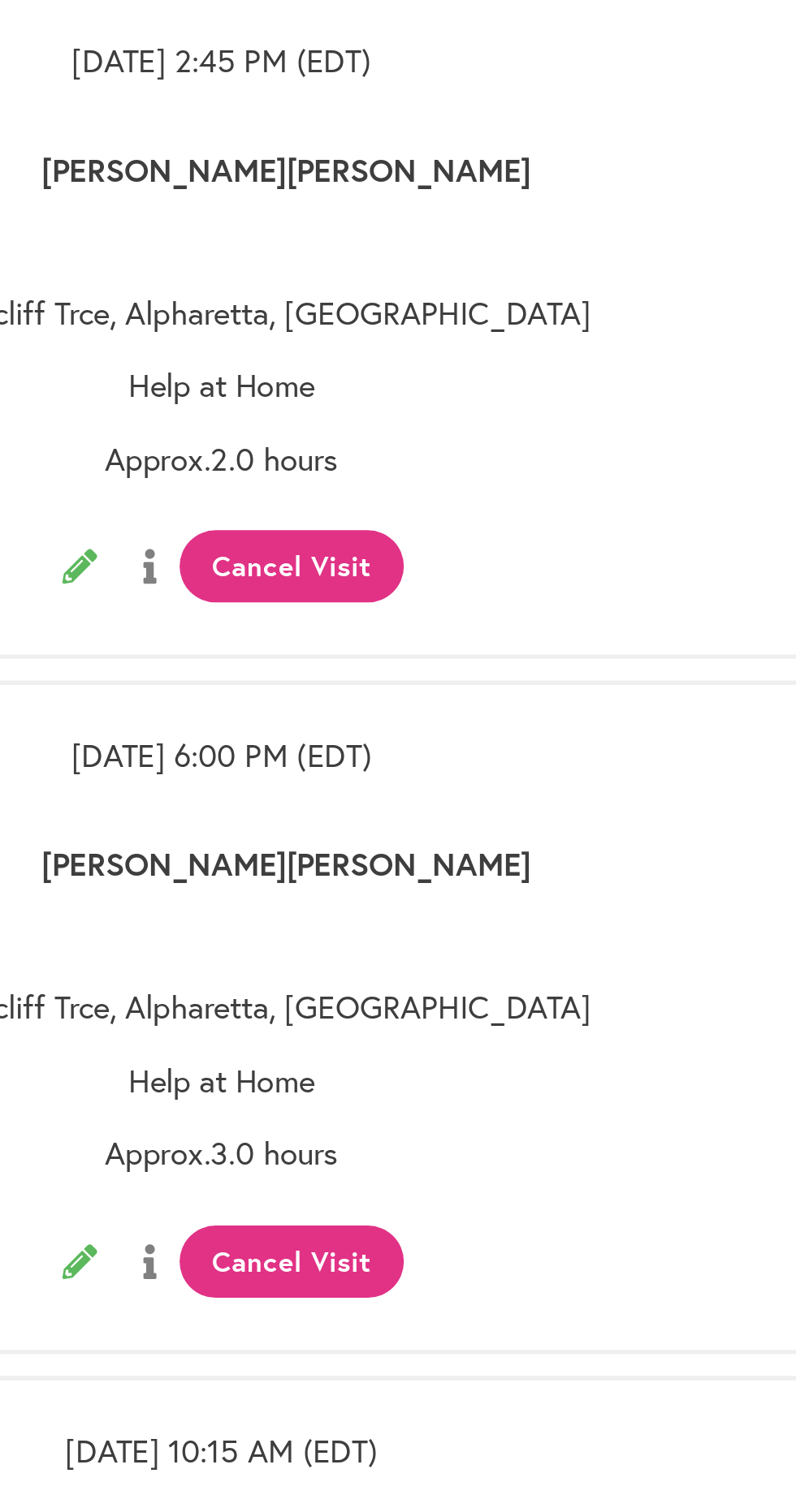
scroll to position [3, 0]
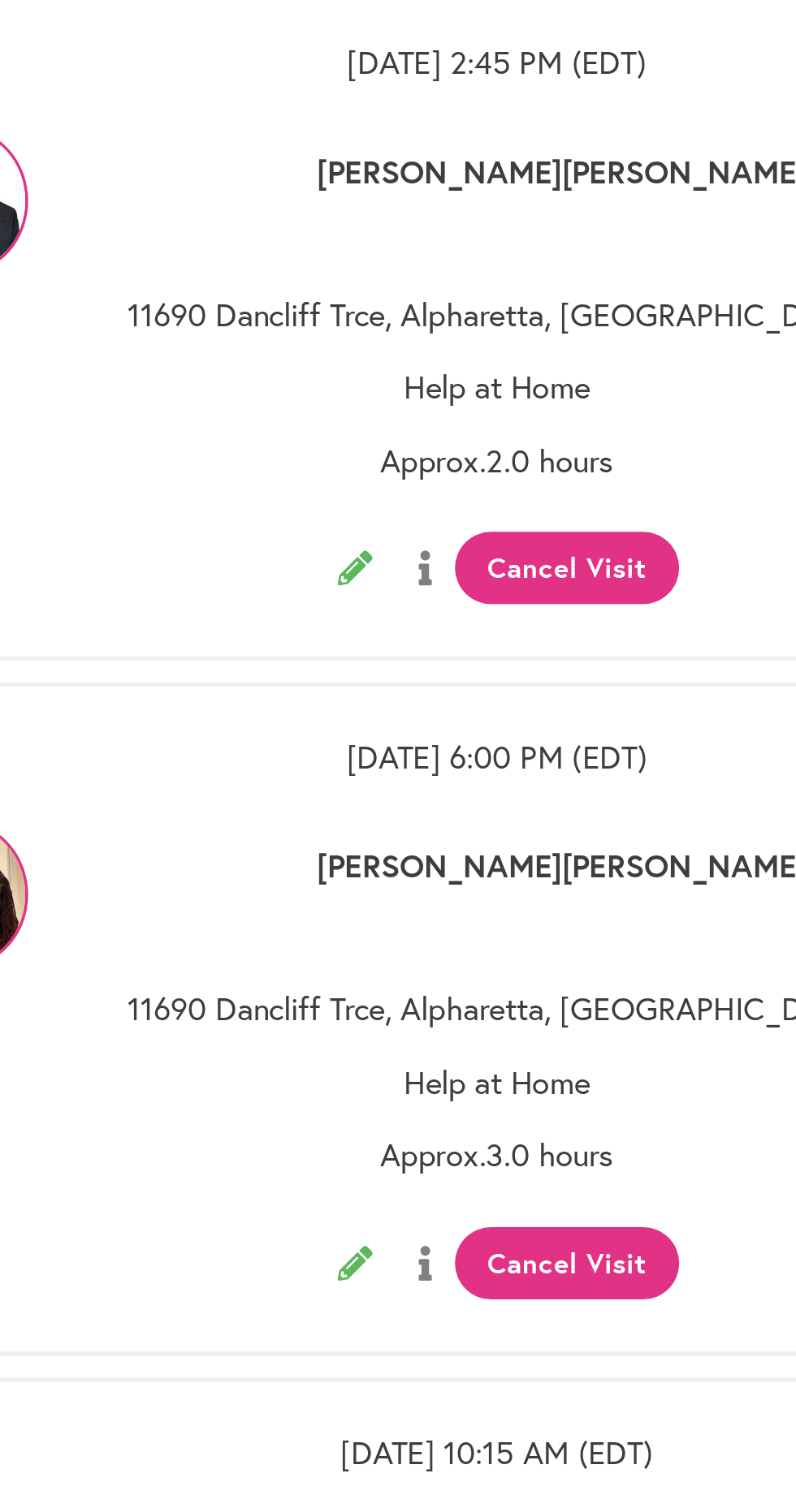
click at [428, 553] on button "Cancel Visit" at bounding box center [437, 564] width 125 height 40
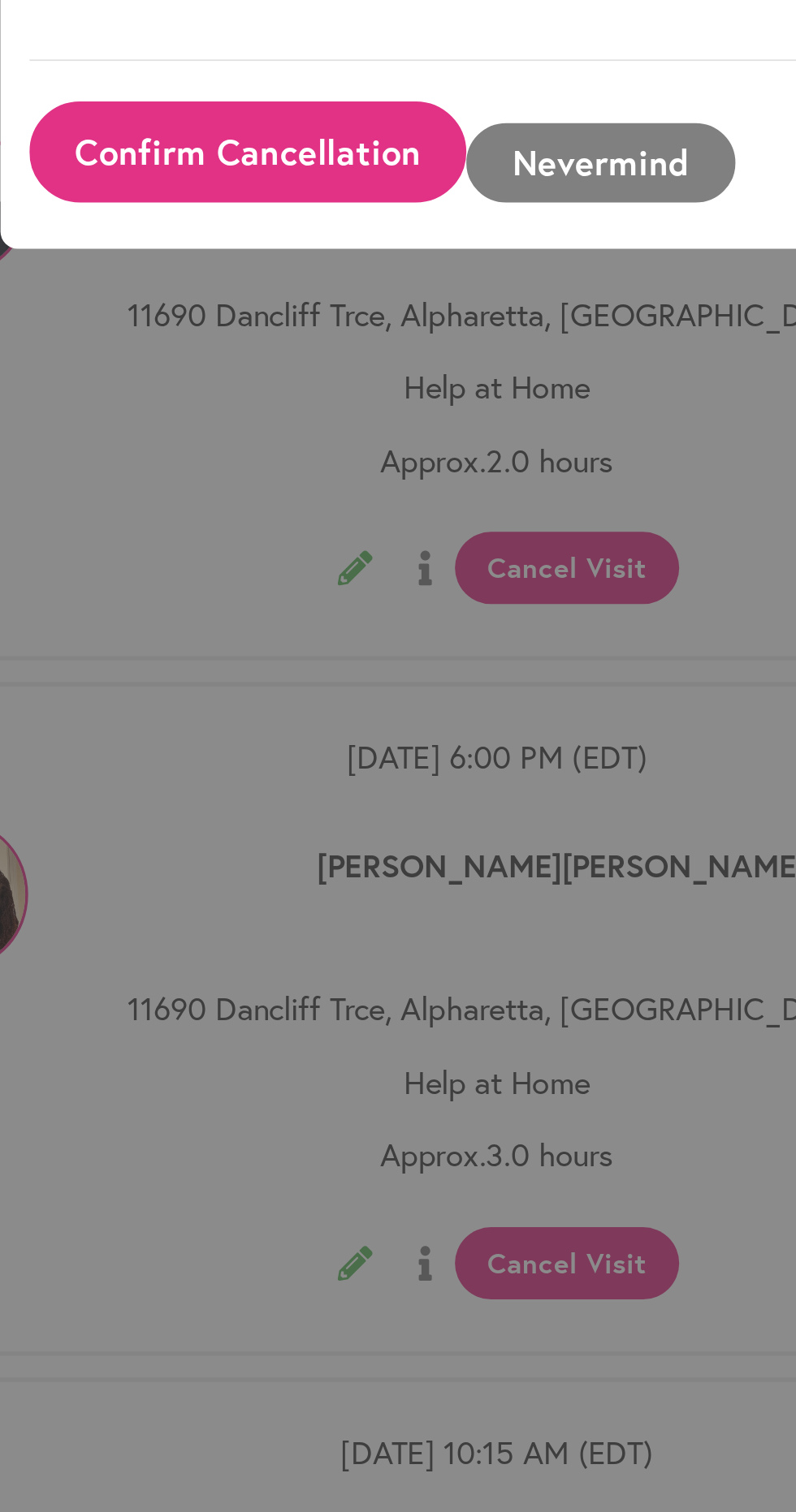
click at [275, 360] on button "Confirm Cancellation" at bounding box center [258, 331] width 245 height 57
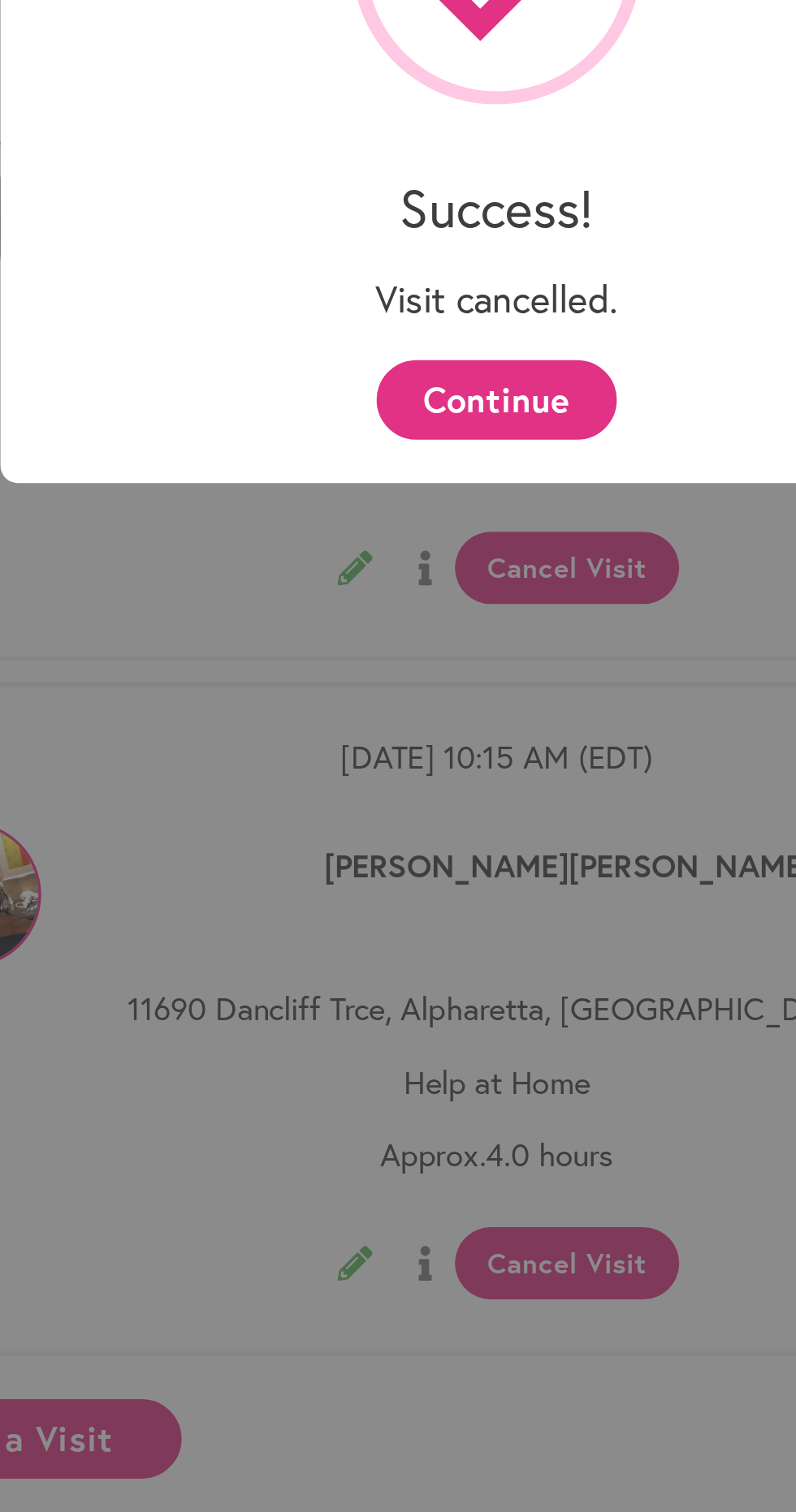
click at [410, 476] on button "Continue" at bounding box center [397, 470] width 134 height 45
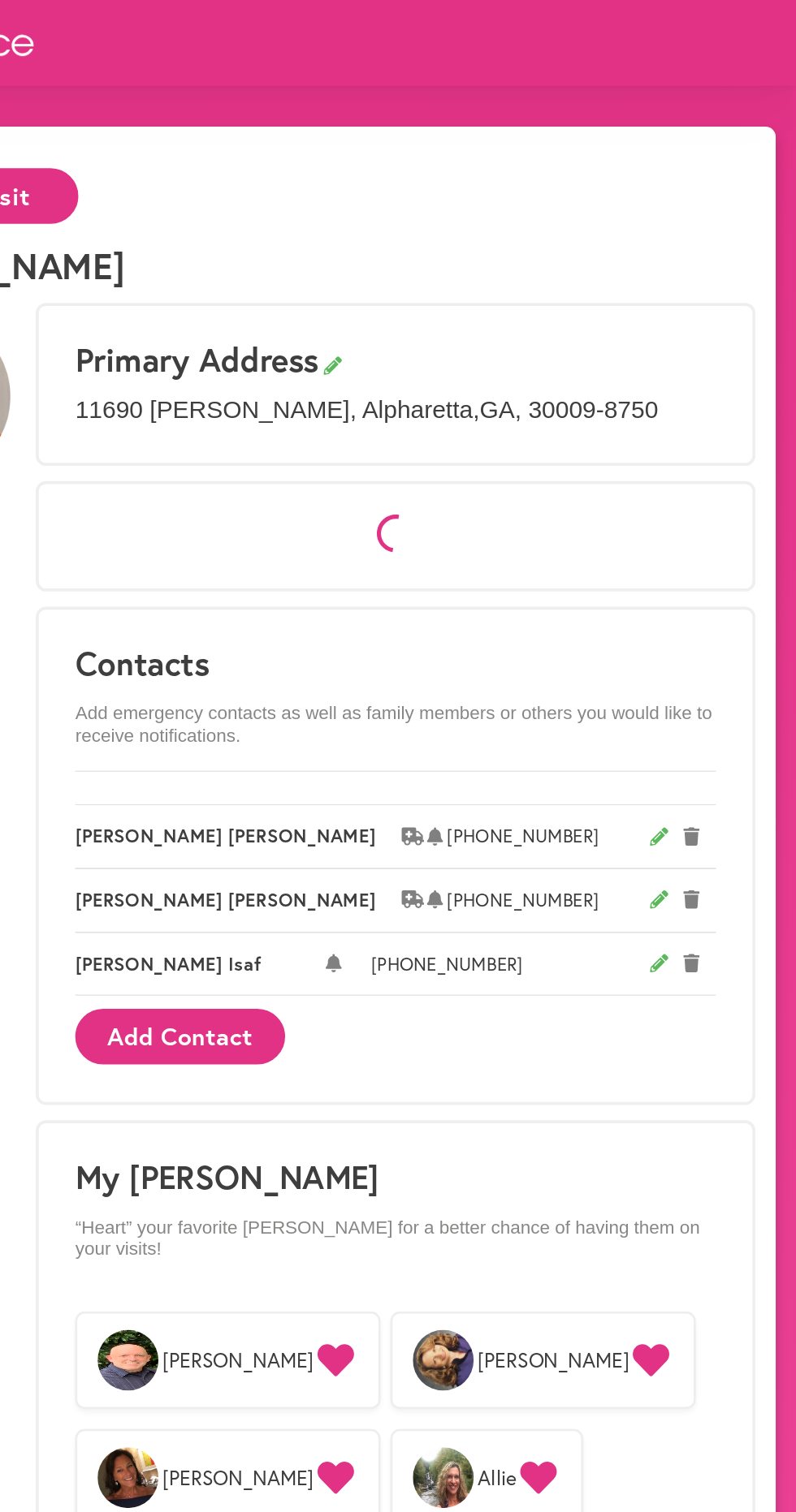
select select "*"
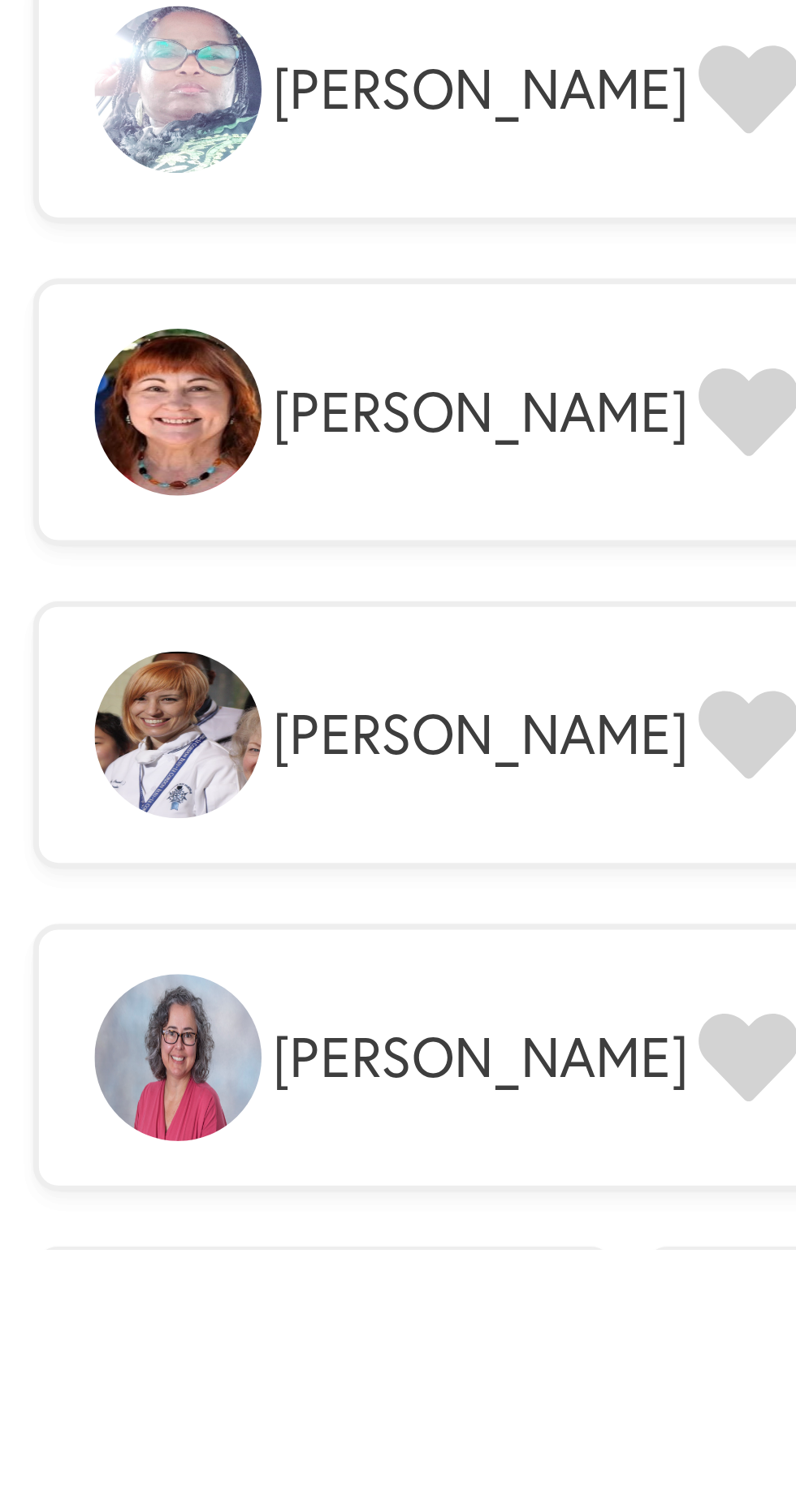
scroll to position [2948, 0]
